Goal: Check status

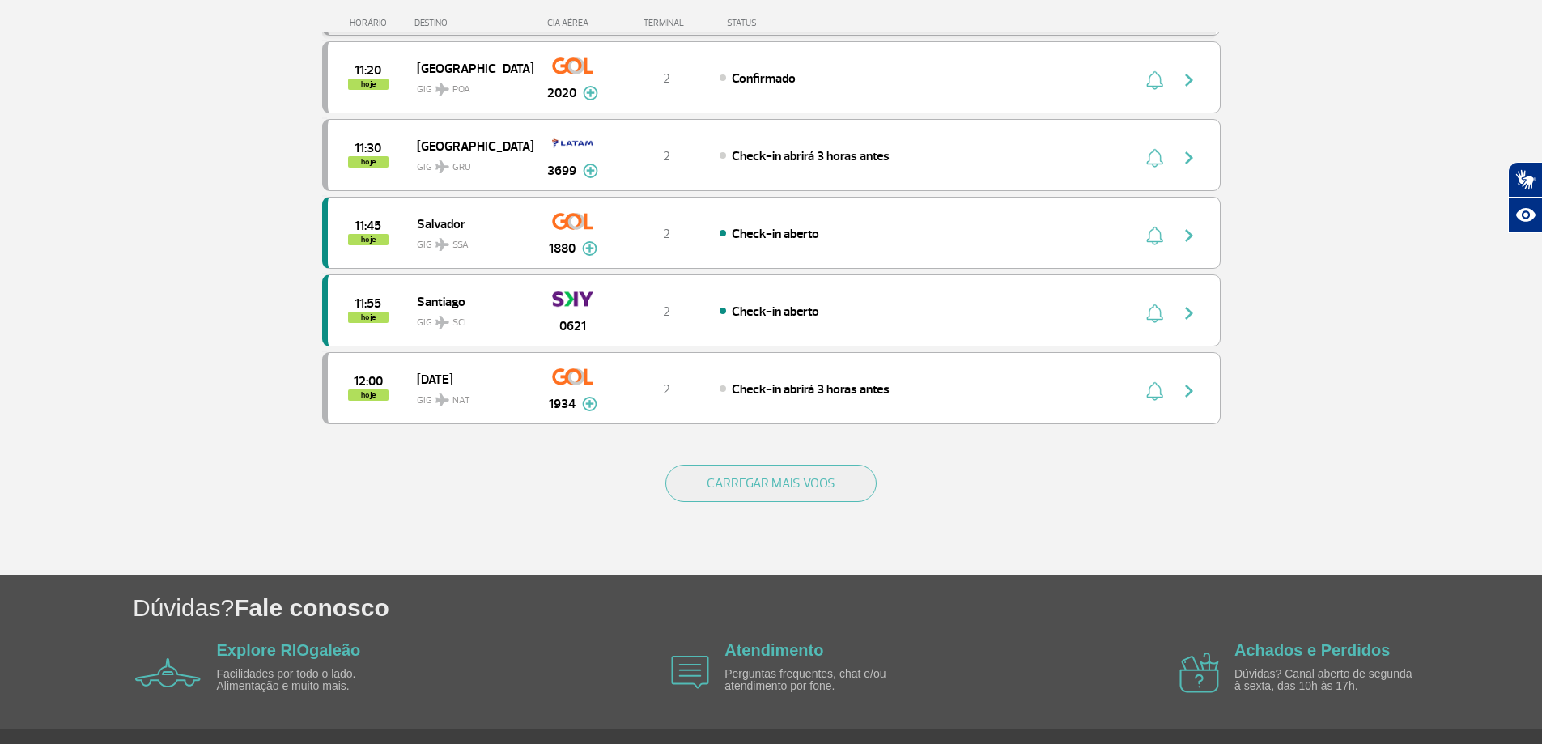
scroll to position [1449, 0]
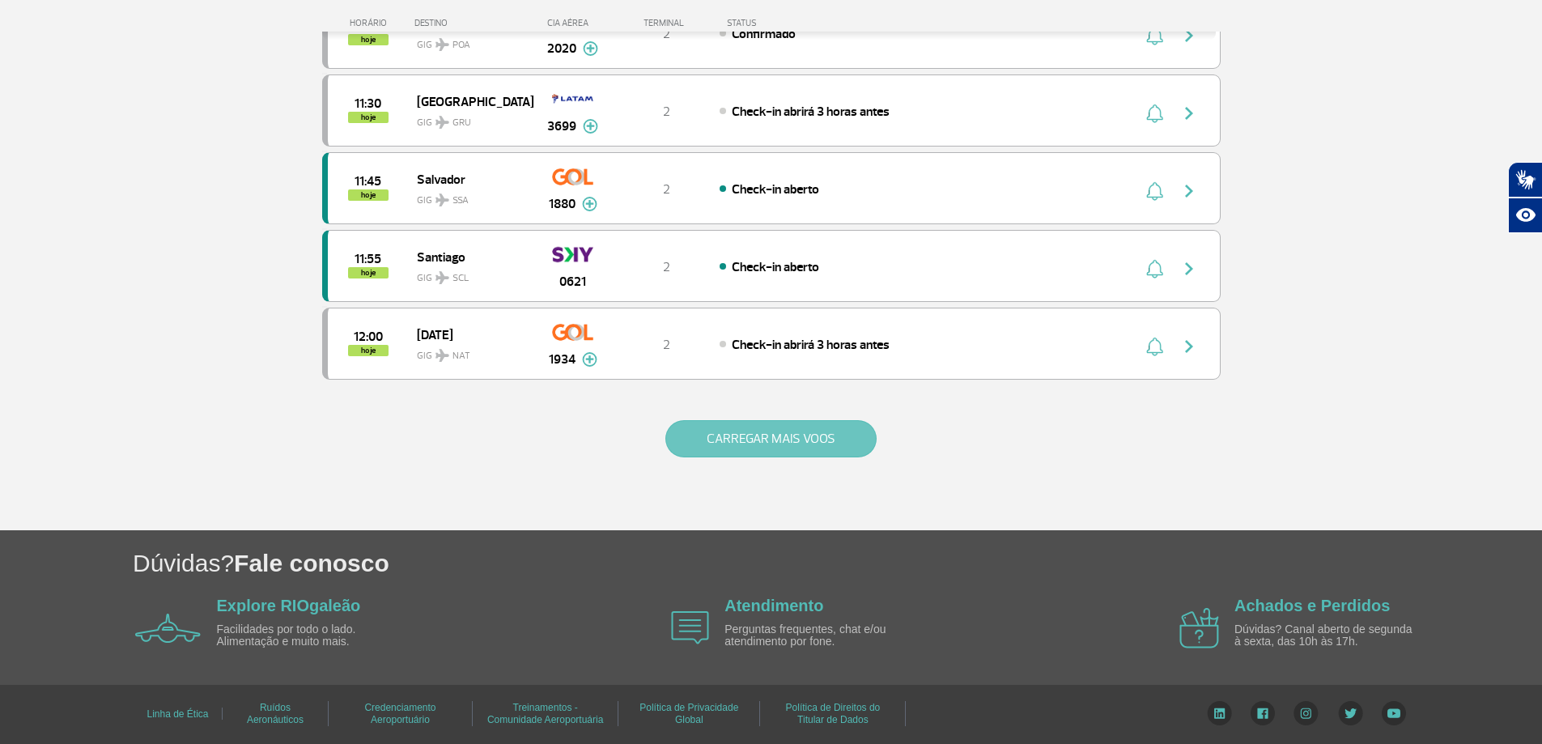
click at [739, 426] on button "CARREGAR MAIS VOOS" at bounding box center [771, 438] width 211 height 37
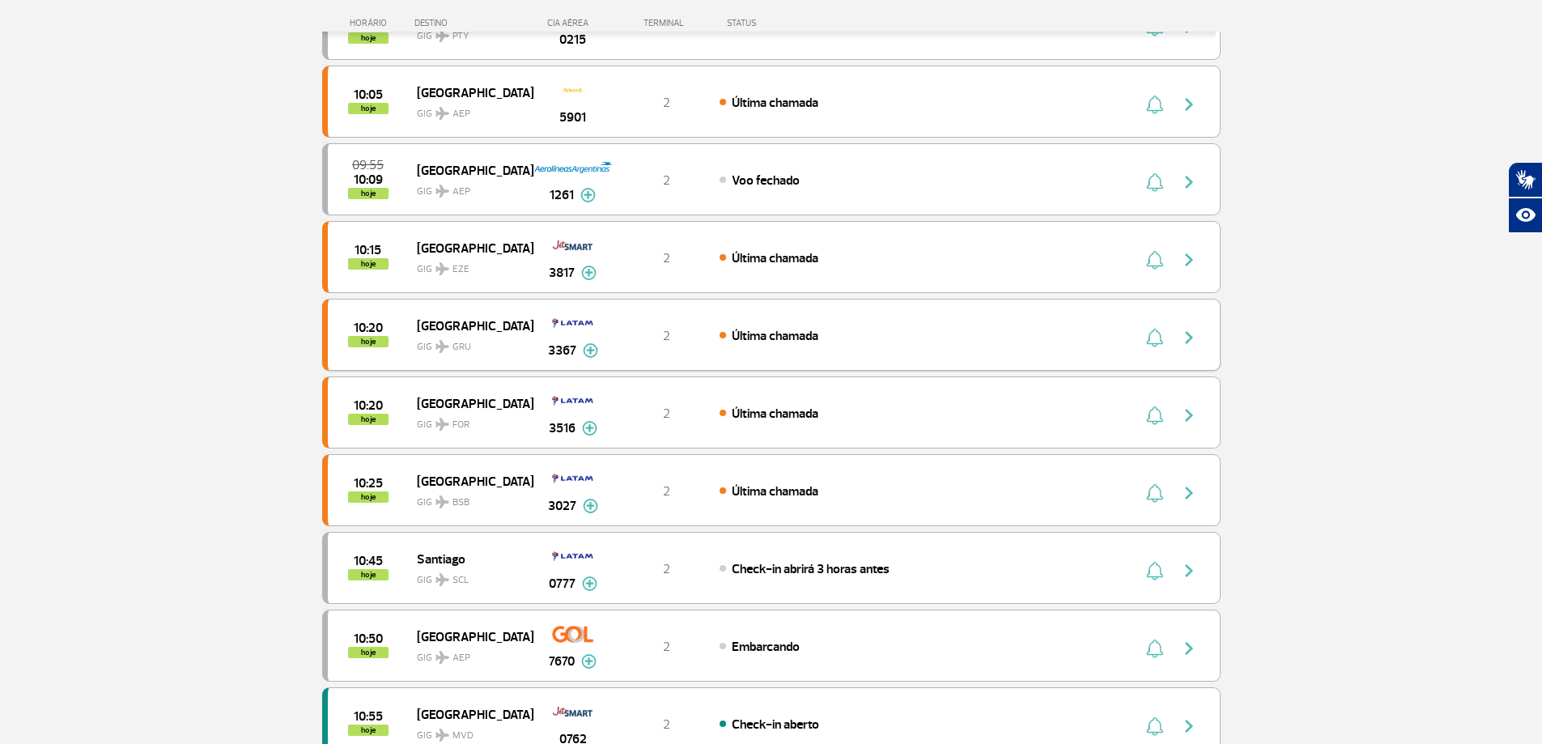
scroll to position [0, 0]
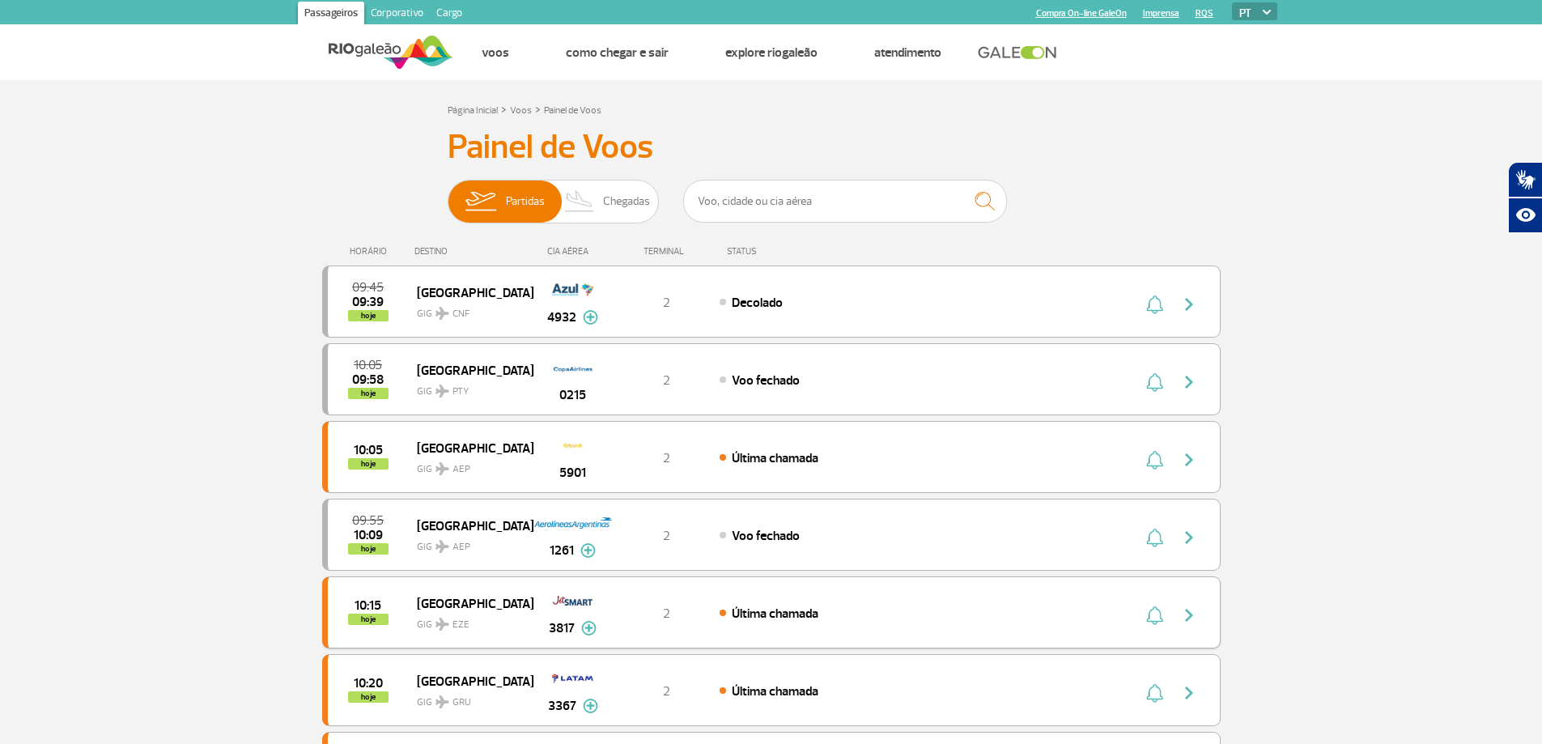
click at [875, 628] on div "10:15 hoje [GEOGRAPHIC_DATA] GIG EZE 3817 2 Última chamada Parcerias: JetSMART …" at bounding box center [771, 612] width 899 height 72
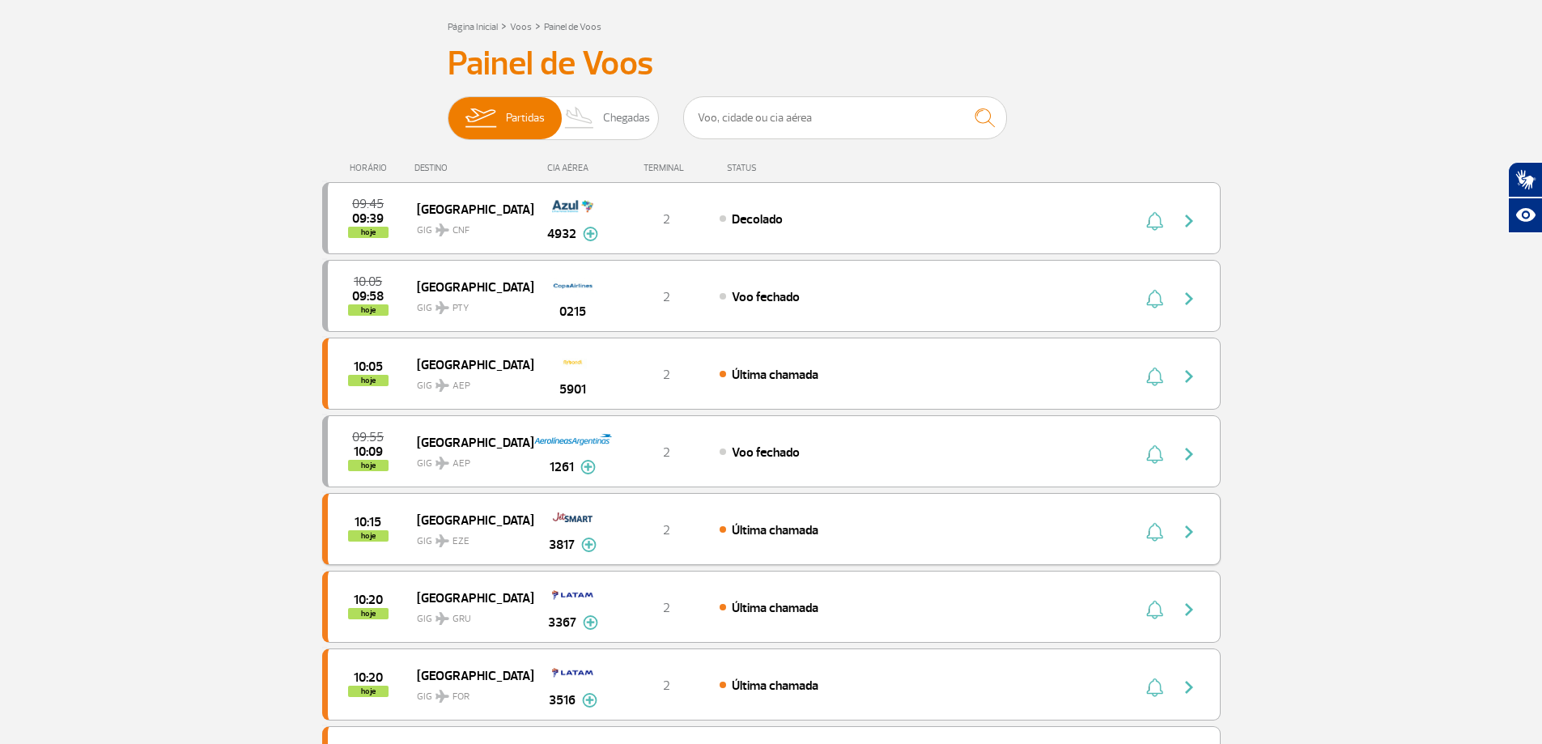
scroll to position [648, 0]
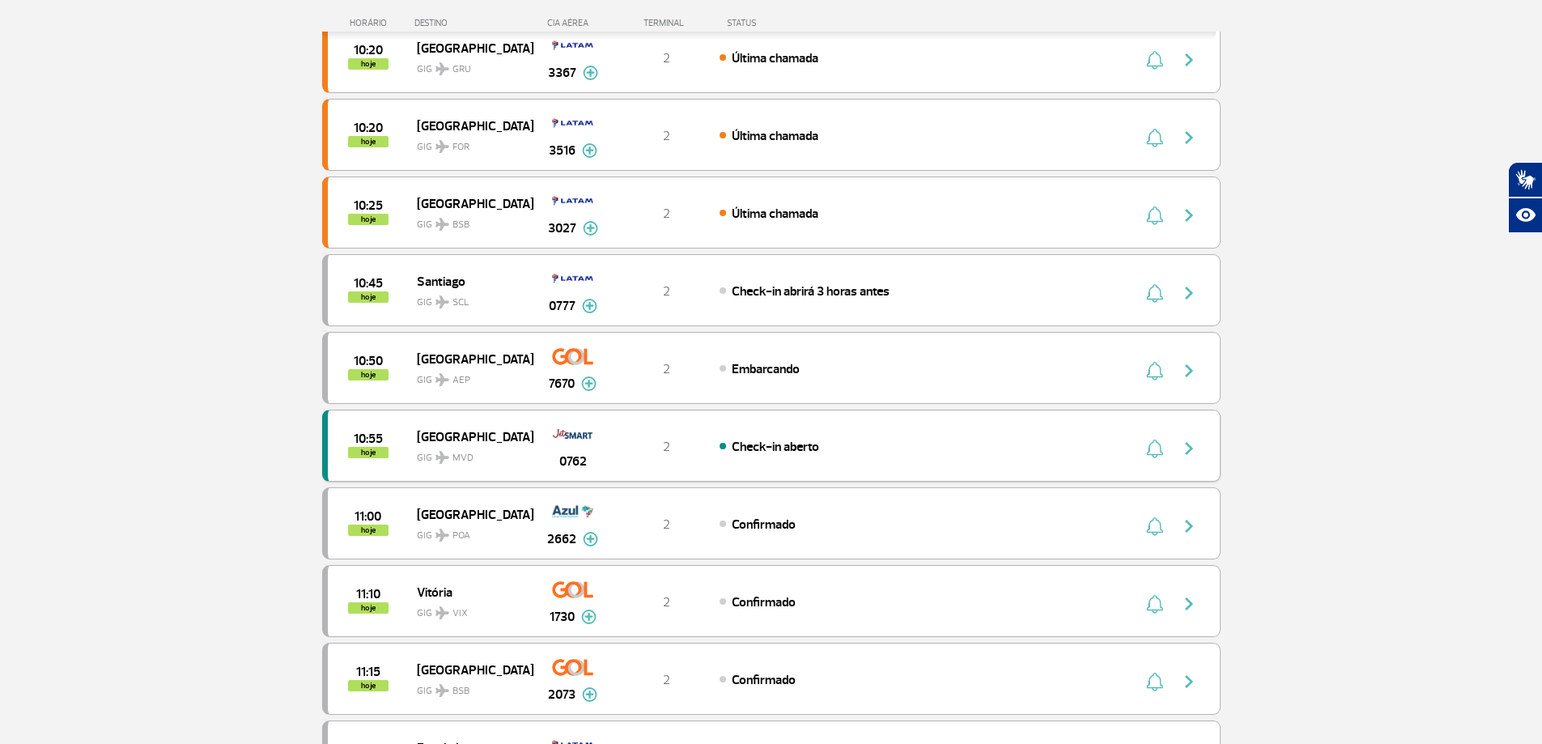
click at [1191, 453] on img "button" at bounding box center [1189, 448] width 19 height 19
click at [1184, 442] on img "button" at bounding box center [1189, 448] width 19 height 19
click at [1184, 441] on img "button" at bounding box center [1189, 448] width 19 height 19
click at [1191, 454] on img "button" at bounding box center [1189, 448] width 19 height 19
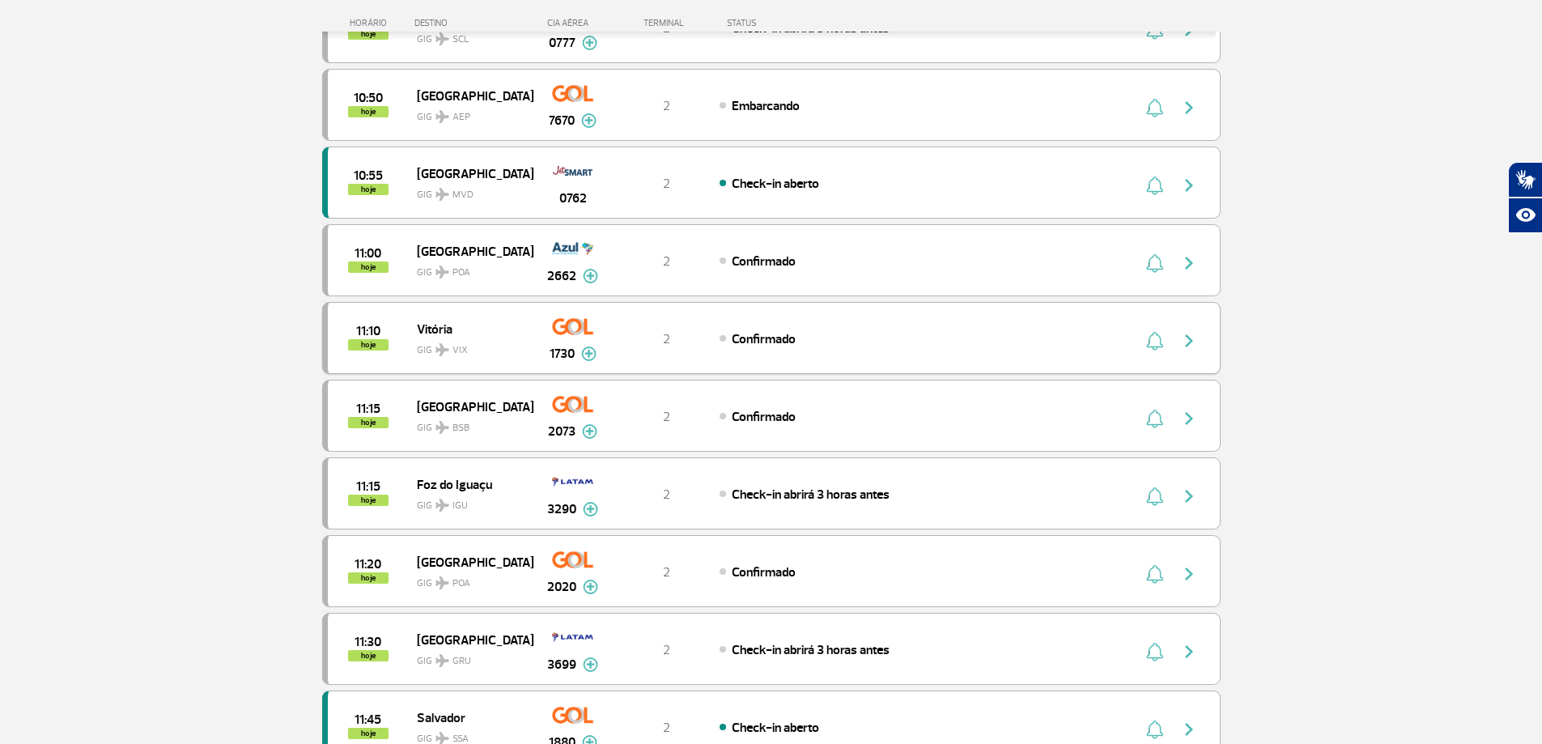
scroll to position [864, 0]
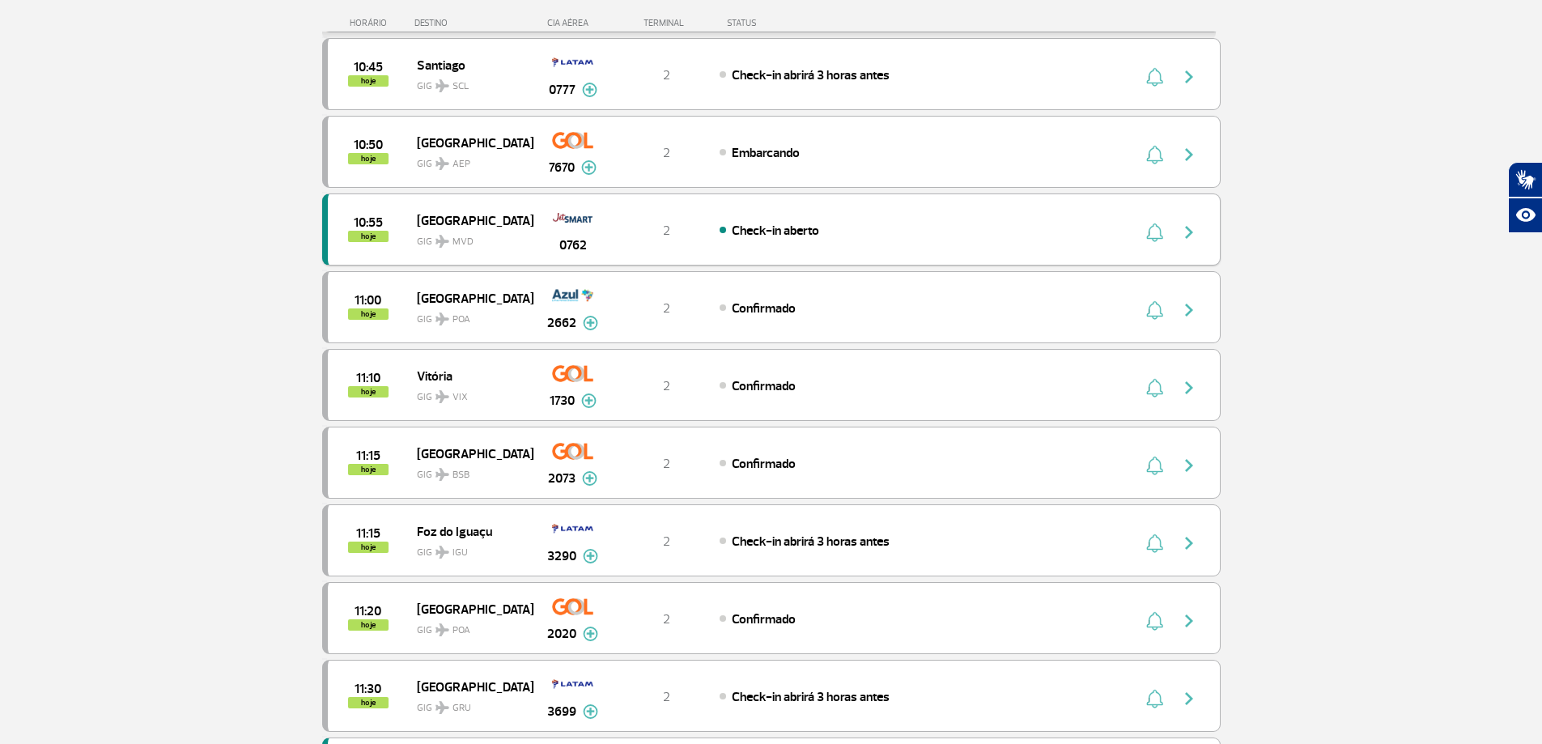
click at [1201, 223] on button "button" at bounding box center [1193, 230] width 37 height 26
click at [1190, 224] on img "button" at bounding box center [1189, 232] width 19 height 19
click at [1188, 224] on img "button" at bounding box center [1189, 232] width 19 height 19
click at [981, 254] on div "10:55 hoje [GEOGRAPHIC_DATA] GIG MVD 0762 2 Check-in aberto" at bounding box center [771, 230] width 899 height 72
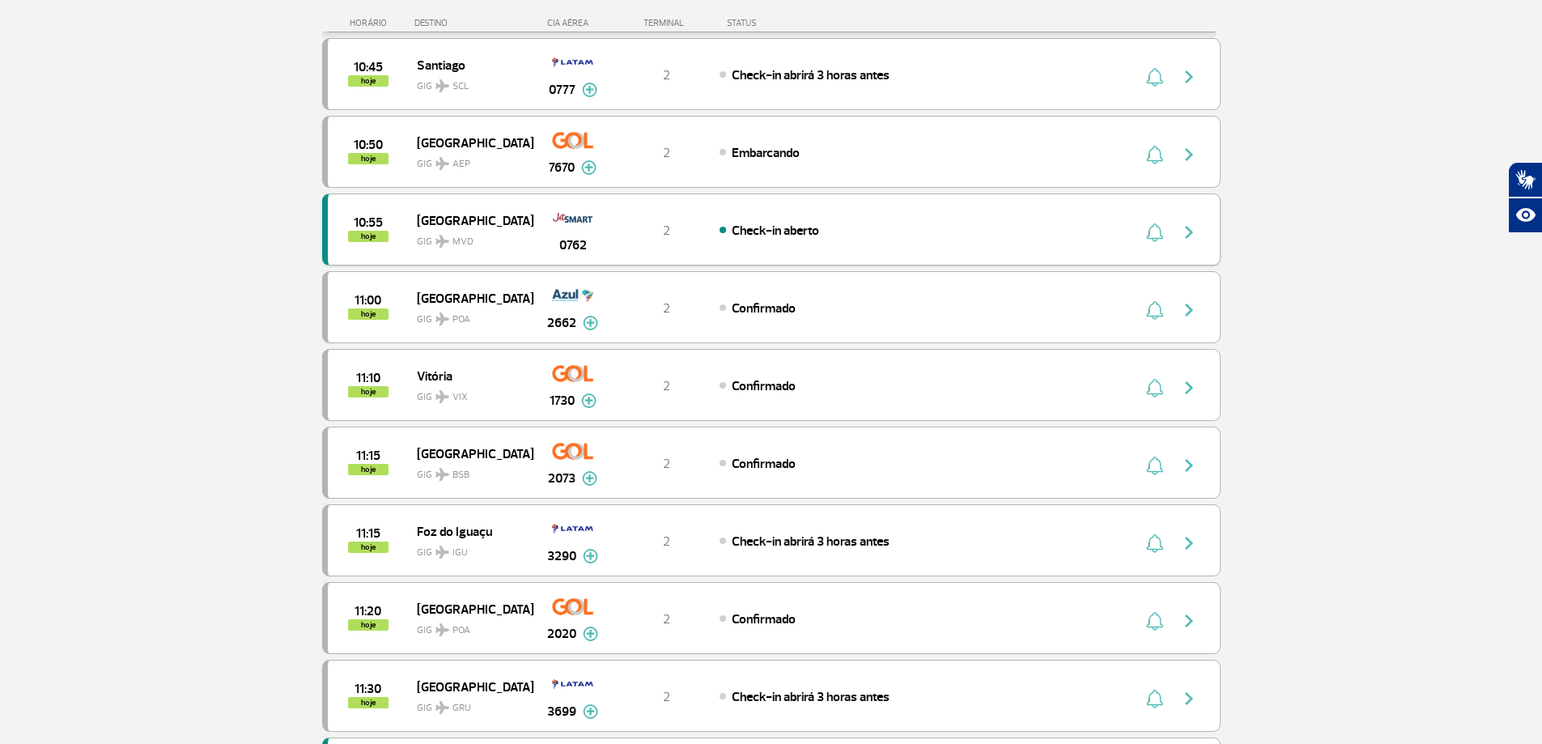
click at [719, 256] on div "10:55 hoje [GEOGRAPHIC_DATA] GIG MVD 0762 2 Check-in aberto" at bounding box center [771, 230] width 899 height 72
click at [1177, 219] on button "button" at bounding box center [1193, 230] width 37 height 26
drag, startPoint x: 1177, startPoint y: 219, endPoint x: 998, endPoint y: 206, distance: 180.2
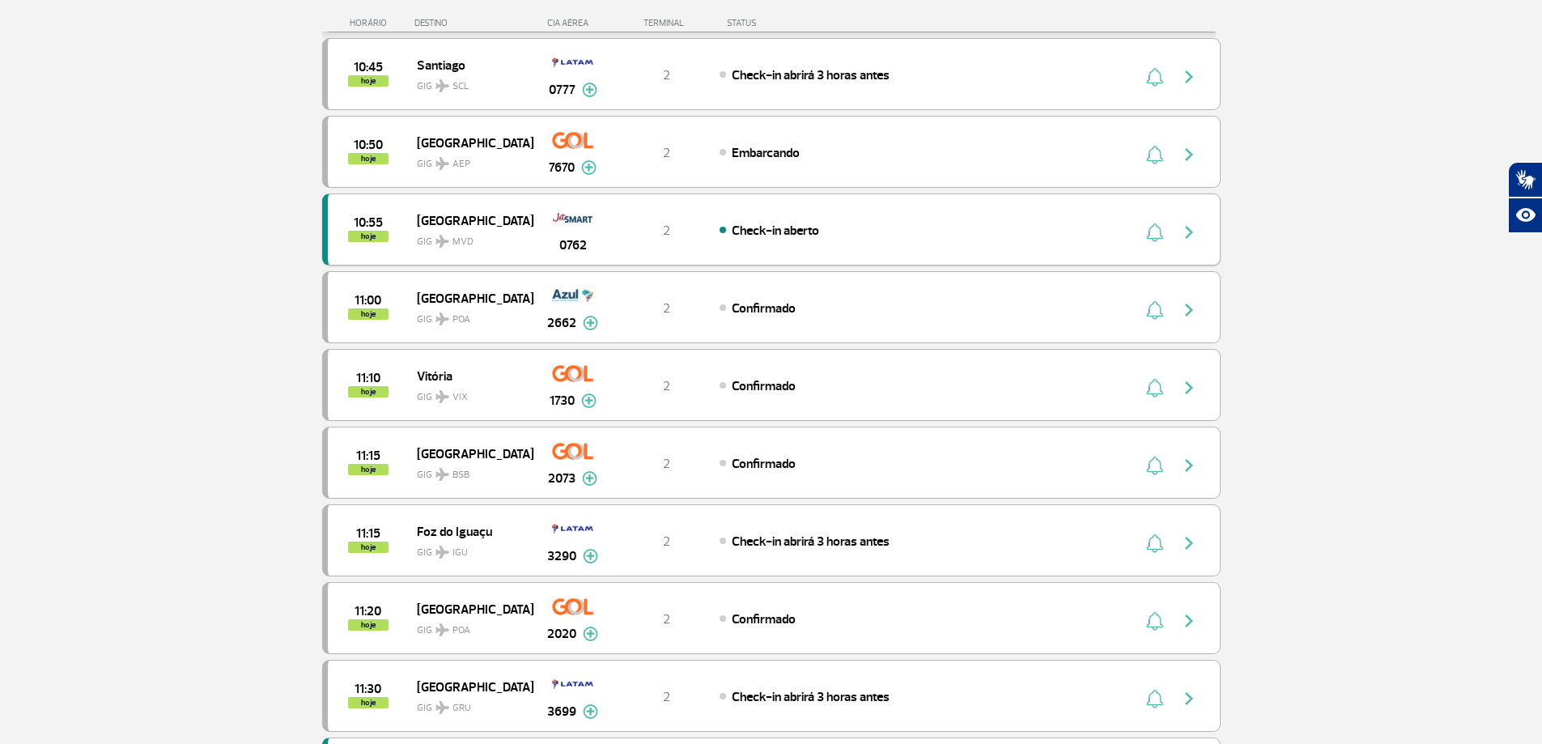
click at [1177, 218] on button "button" at bounding box center [1193, 230] width 37 height 26
click at [728, 236] on div "Check-in aberto" at bounding box center [898, 230] width 357 height 18
click at [727, 228] on div "Check-in aberto" at bounding box center [898, 230] width 357 height 18
